Goal: Information Seeking & Learning: Learn about a topic

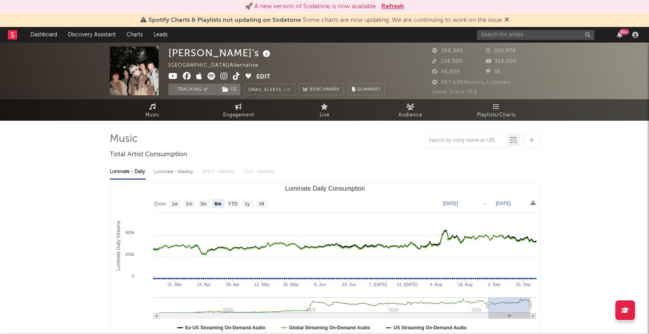
select select "6m"
select select "1m"
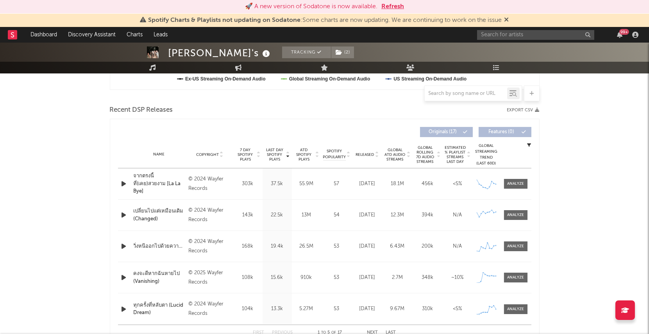
scroll to position [255, 0]
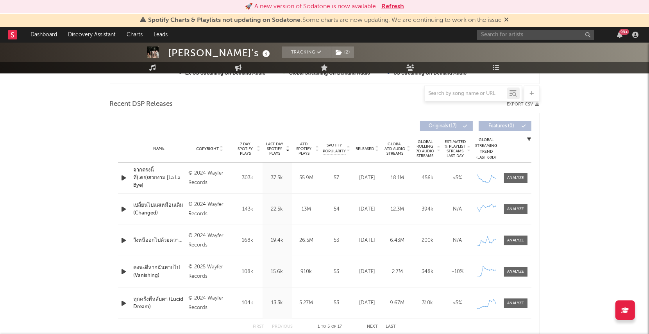
drag, startPoint x: 516, startPoint y: 272, endPoint x: 548, endPoint y: 261, distance: 33.6
click at [516, 272] on div at bounding box center [515, 272] width 17 height 6
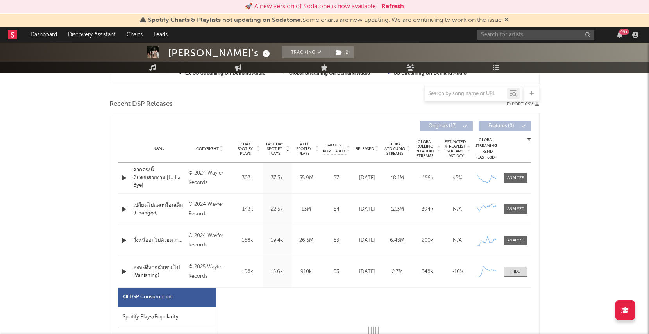
select select "1w"
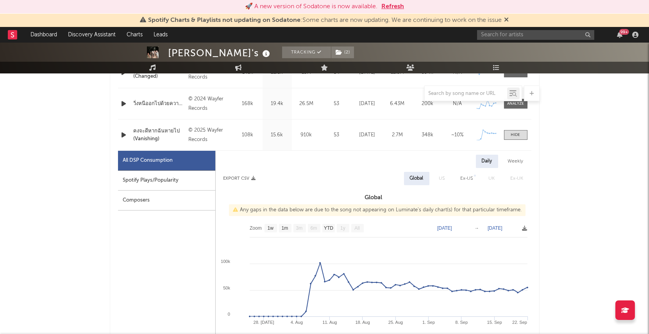
click at [167, 202] on div "Composers" at bounding box center [166, 201] width 97 height 20
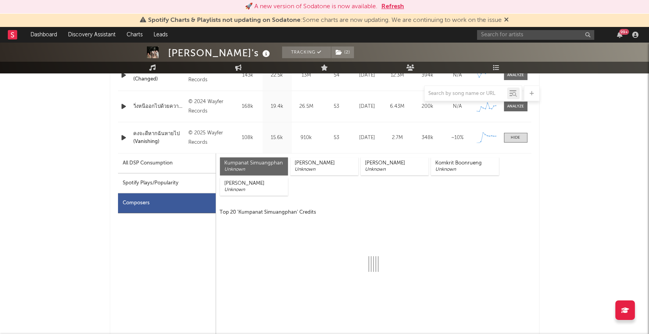
click at [156, 184] on div "Spotify Plays/Popularity" at bounding box center [167, 183] width 98 height 20
select select "1w"
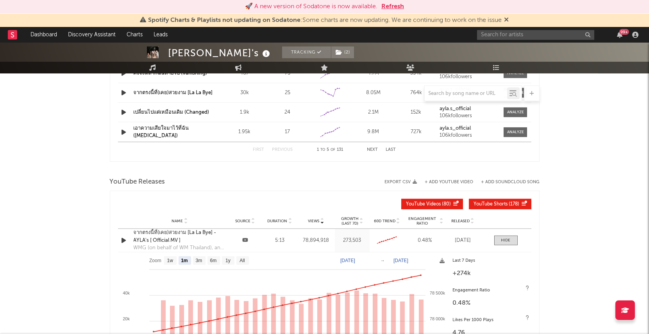
scroll to position [1159, 0]
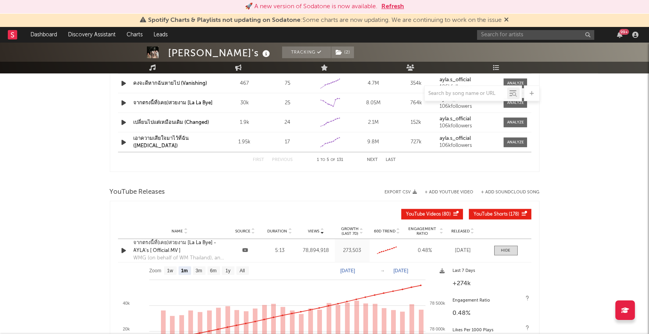
click at [460, 229] on span "Released" at bounding box center [460, 231] width 18 height 5
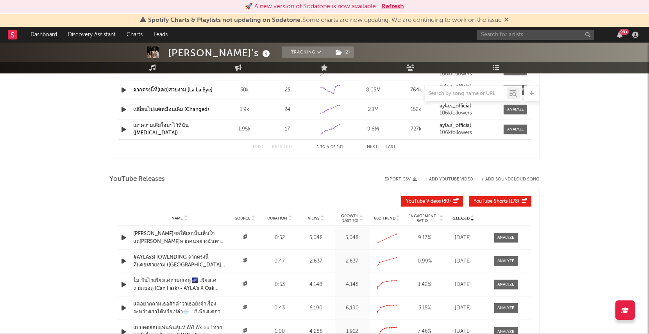
scroll to position [1258, 0]
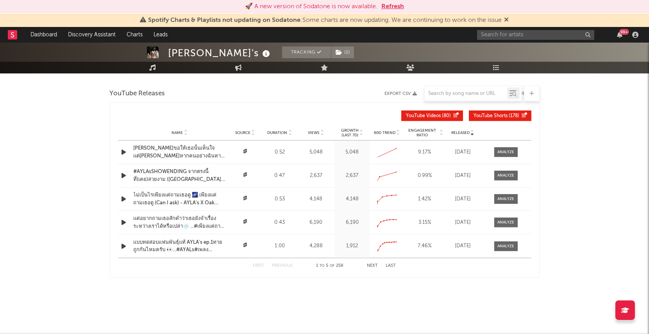
click at [370, 264] on button "Next" at bounding box center [372, 266] width 11 height 4
click at [368, 264] on button "Next" at bounding box center [372, 266] width 11 height 4
click at [369, 264] on button "Next" at bounding box center [372, 266] width 11 height 4
click at [371, 267] on div "First Previous 16 to 20 of 258 Next Last" at bounding box center [324, 265] width 143 height 15
click at [374, 264] on button "Next" at bounding box center [372, 266] width 11 height 4
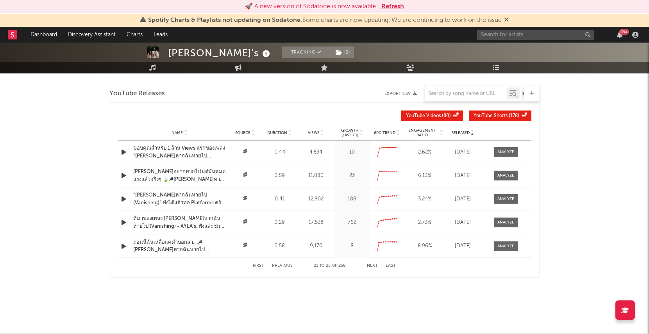
click at [374, 264] on button "Next" at bounding box center [372, 266] width 11 height 4
click at [284, 264] on button "Previous" at bounding box center [282, 266] width 21 height 4
click at [514, 197] on span at bounding box center [505, 199] width 23 height 10
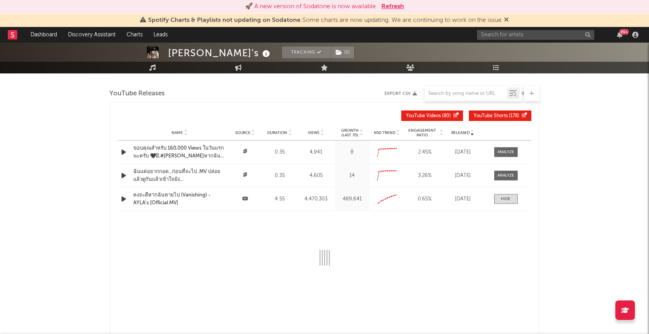
select select "All"
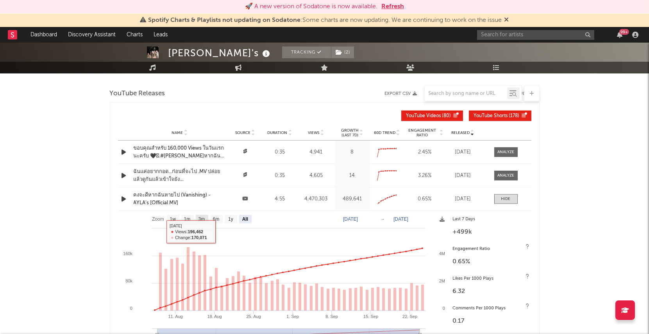
click at [200, 217] on text "3m" at bounding box center [201, 219] width 7 height 5
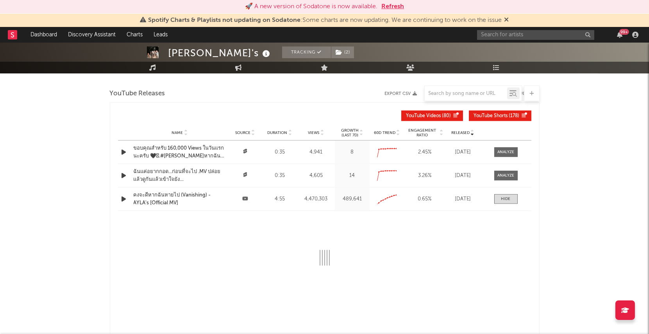
select select "All"
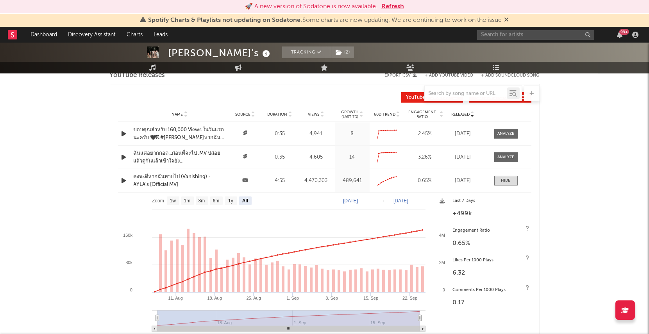
scroll to position [1288, 0]
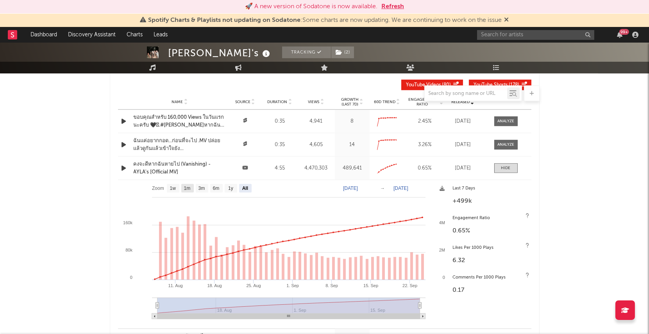
drag, startPoint x: 185, startPoint y: 187, endPoint x: 287, endPoint y: 188, distance: 101.6
click at [185, 187] on text "1m" at bounding box center [187, 188] width 7 height 5
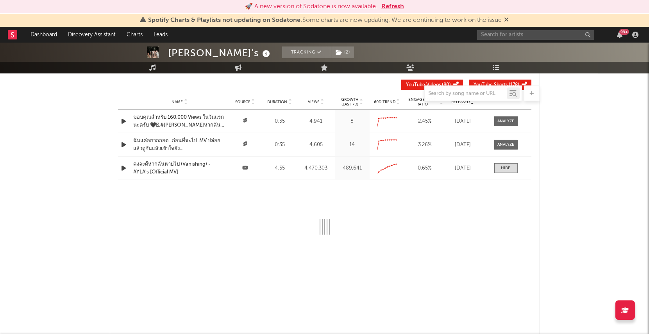
select select "1m"
